Goal: Information Seeking & Learning: Check status

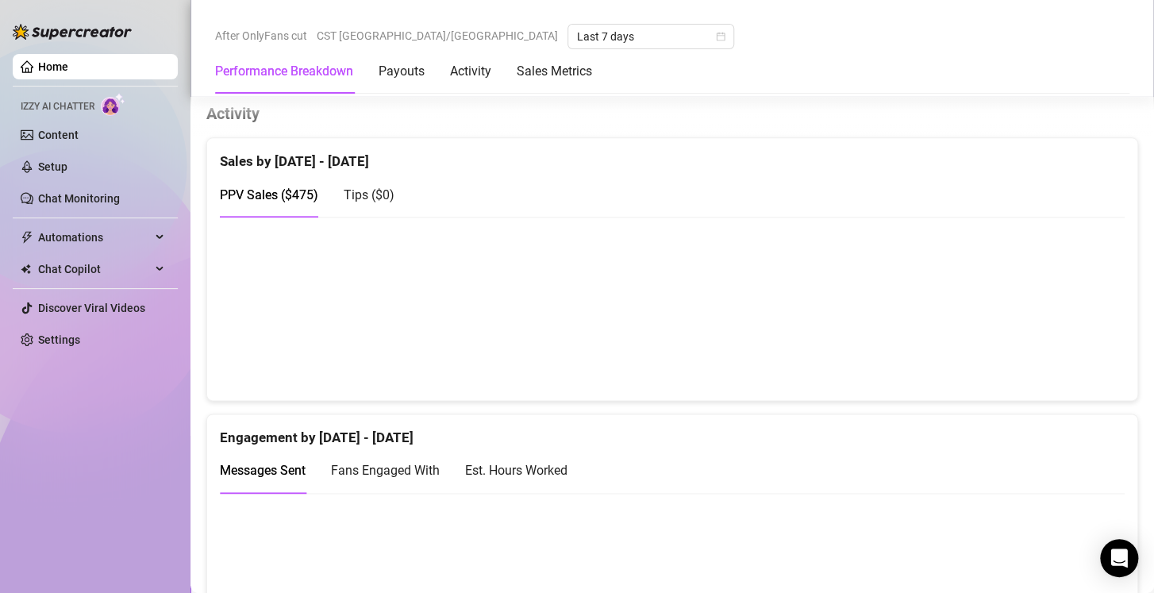
scroll to position [783, 0]
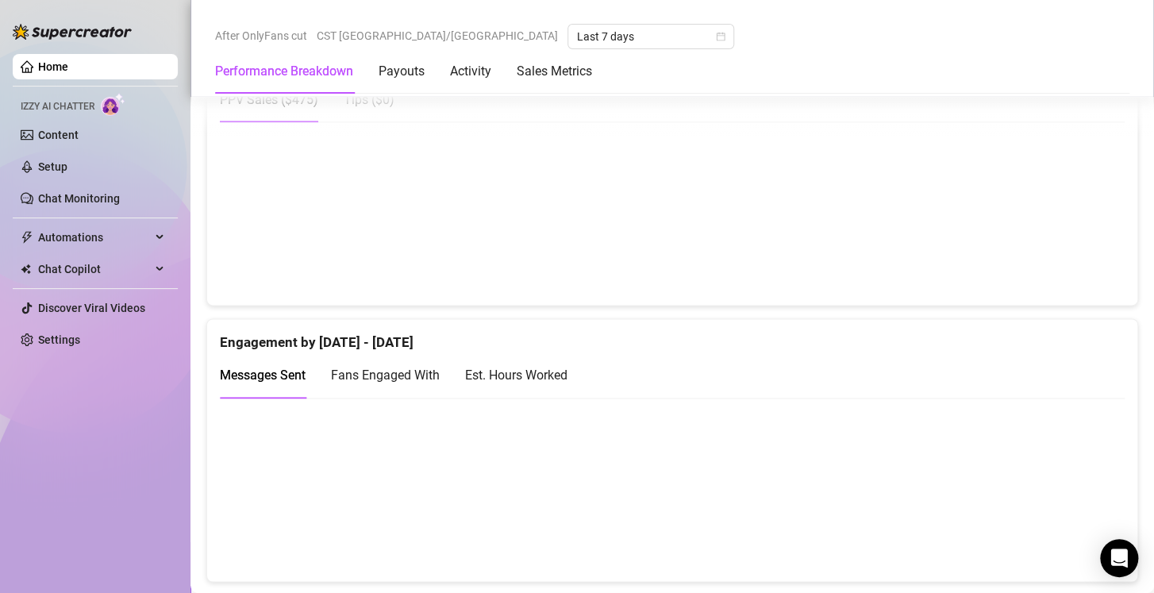
scroll to position [871, 0]
click at [543, 380] on div "Est. Hours Worked" at bounding box center [516, 374] width 102 height 20
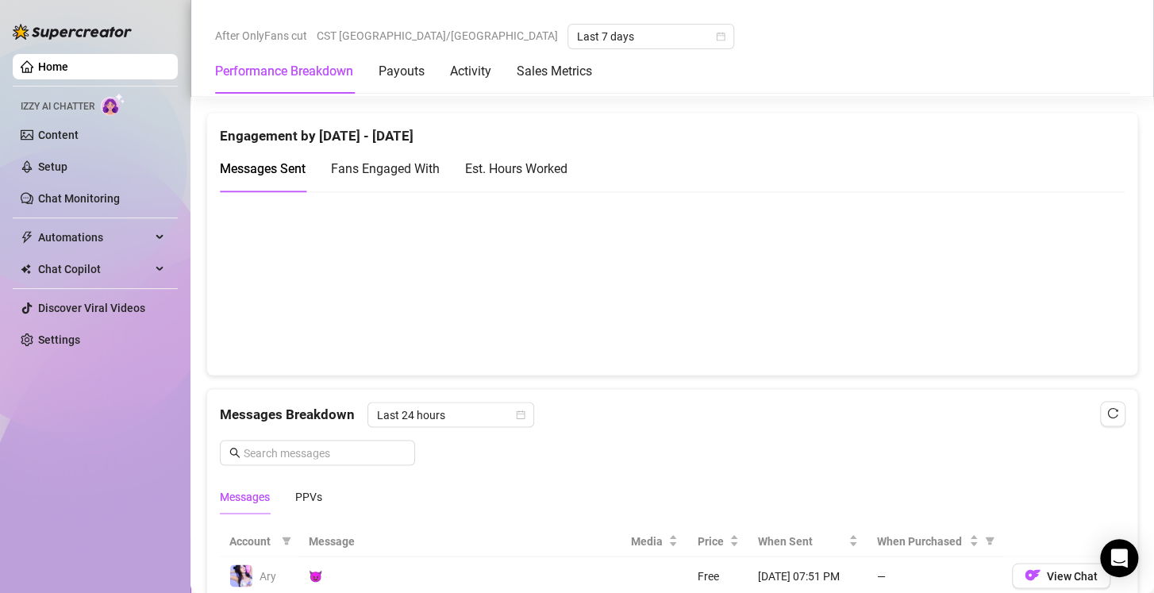
scroll to position [1103, 0]
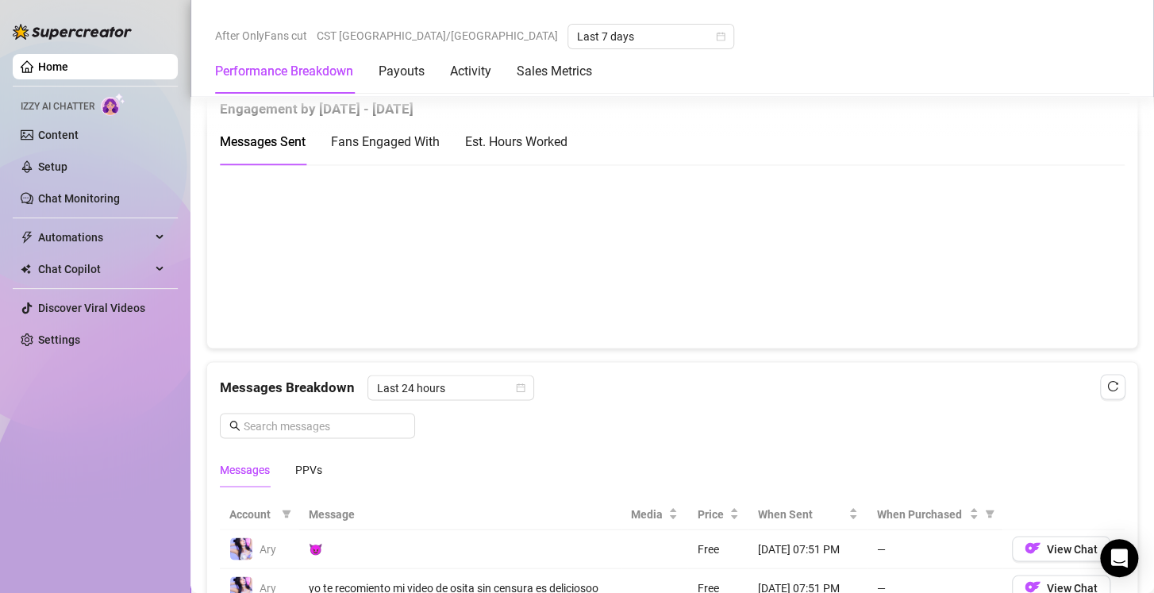
click at [542, 145] on div "Est. Hours Worked" at bounding box center [516, 142] width 102 height 20
